Goal: Navigation & Orientation: Find specific page/section

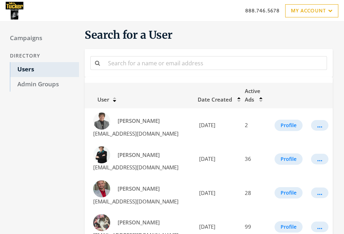
scroll to position [39, 0]
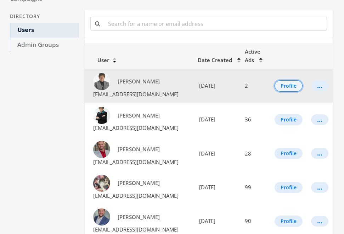
click at [295, 84] on button "Profile" at bounding box center [289, 85] width 28 height 11
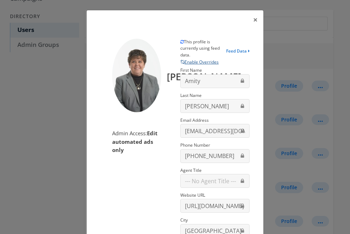
click at [204, 60] on button "Enable Overrides" at bounding box center [199, 62] width 39 height 7
click at [202, 111] on section "This profile is currently using feed data. Enable Overrides Feed Data First Nam…" at bounding box center [215, 190] width 80 height 302
click at [197, 61] on button "Enable Overrides" at bounding box center [199, 62] width 39 height 7
click at [191, 60] on button "Enable Overrides" at bounding box center [199, 62] width 39 height 7
click at [194, 61] on button "Enable Overrides" at bounding box center [199, 62] width 39 height 7
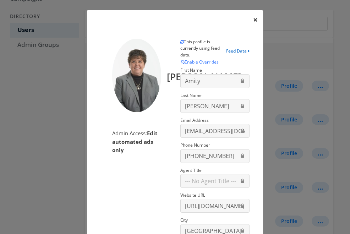
click at [253, 21] on span "×" at bounding box center [255, 19] width 5 height 11
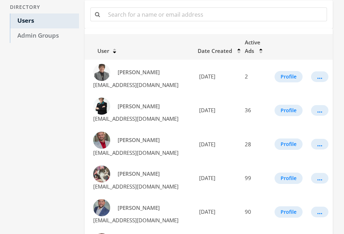
scroll to position [60, 0]
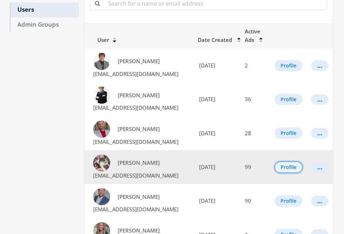
click at [290, 167] on button "Profile" at bounding box center [289, 166] width 28 height 11
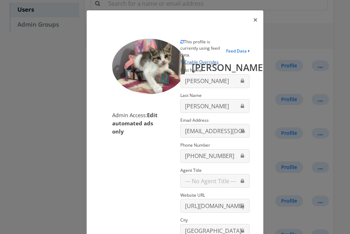
click at [195, 60] on button "Enable Overrides" at bounding box center [199, 62] width 39 height 7
click at [254, 20] on span "×" at bounding box center [255, 19] width 5 height 11
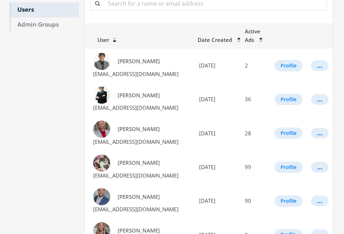
scroll to position [0, 0]
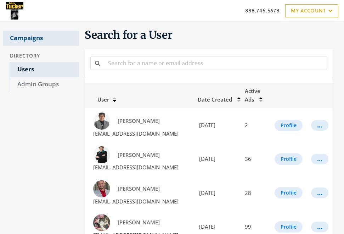
click at [29, 38] on link "Campaigns" at bounding box center [41, 38] width 76 height 15
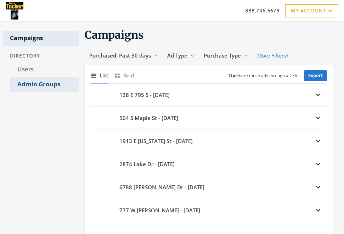
click at [35, 81] on link "Admin Groups" at bounding box center [44, 84] width 69 height 15
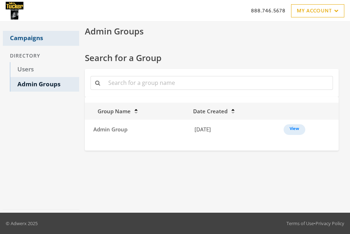
click at [30, 37] on link "Campaigns" at bounding box center [41, 38] width 76 height 15
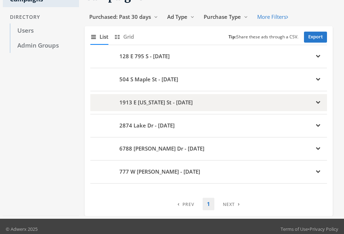
scroll to position [27, 0]
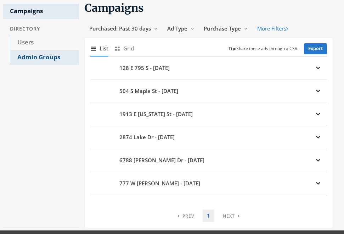
click at [30, 58] on link "Admin Groups" at bounding box center [44, 57] width 69 height 15
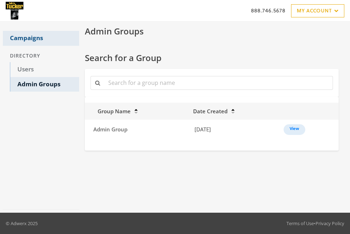
click at [27, 37] on link "Campaigns" at bounding box center [41, 38] width 76 height 15
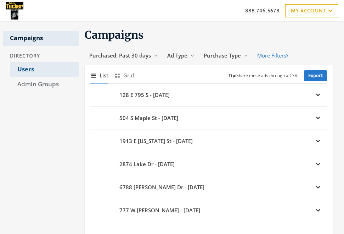
click at [31, 72] on link "Users" at bounding box center [44, 69] width 69 height 15
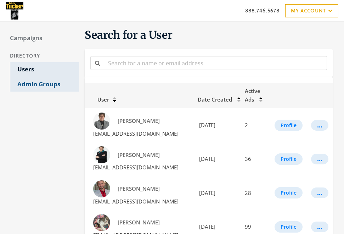
click at [35, 84] on link "Admin Groups" at bounding box center [44, 84] width 69 height 15
